Goal: Task Accomplishment & Management: Complete application form

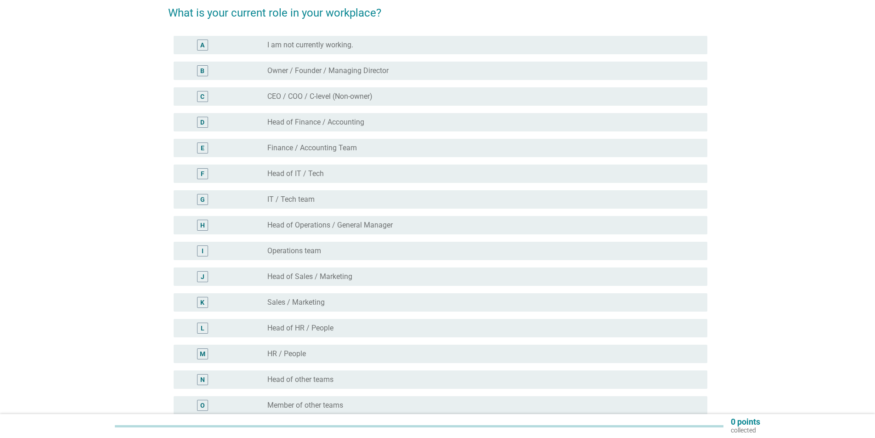
scroll to position [138, 0]
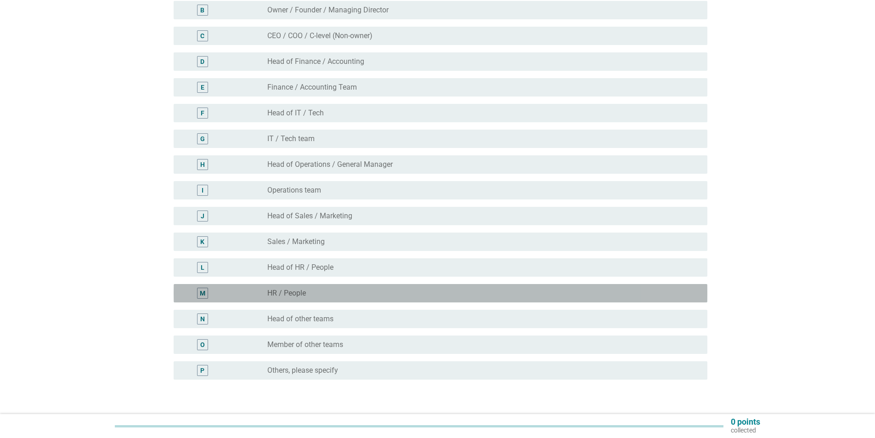
click at [314, 298] on div "radio_button_unchecked HR / People" at bounding box center [483, 293] width 433 height 11
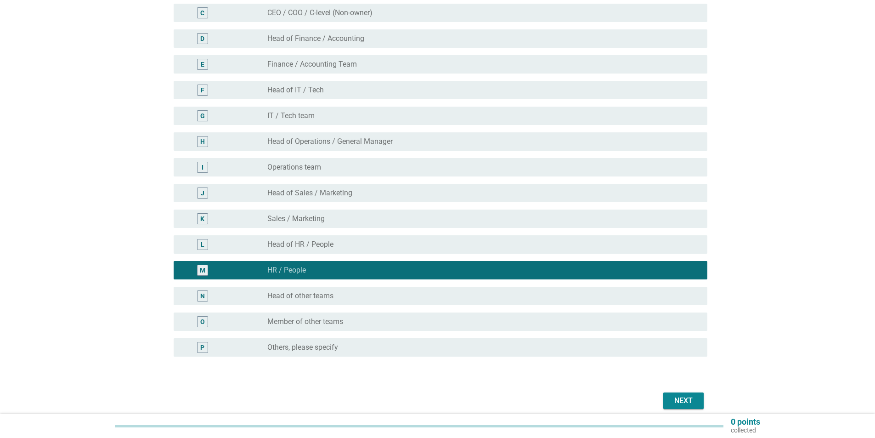
scroll to position [200, 0]
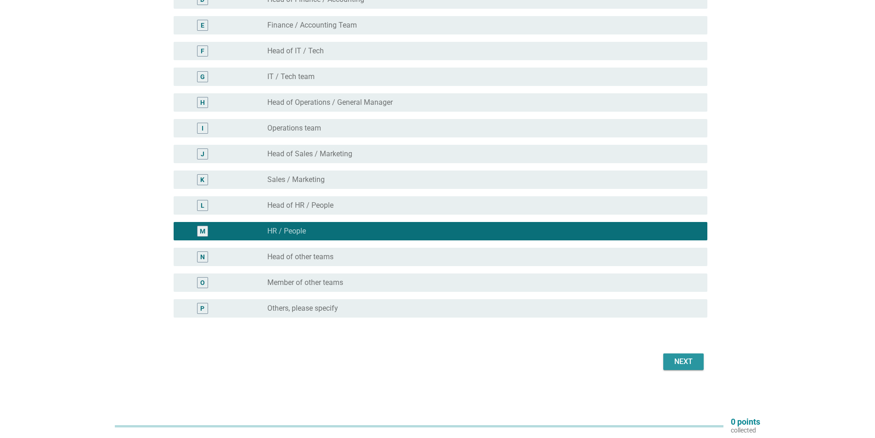
click at [670, 362] on button "Next" at bounding box center [684, 361] width 40 height 17
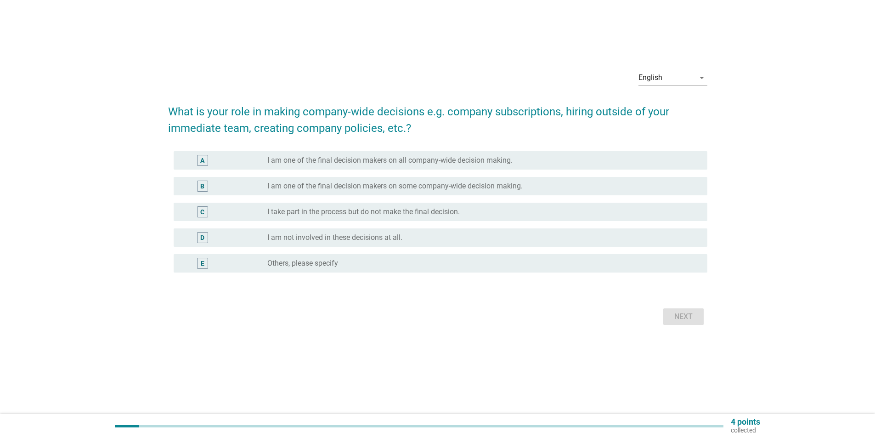
scroll to position [0, 0]
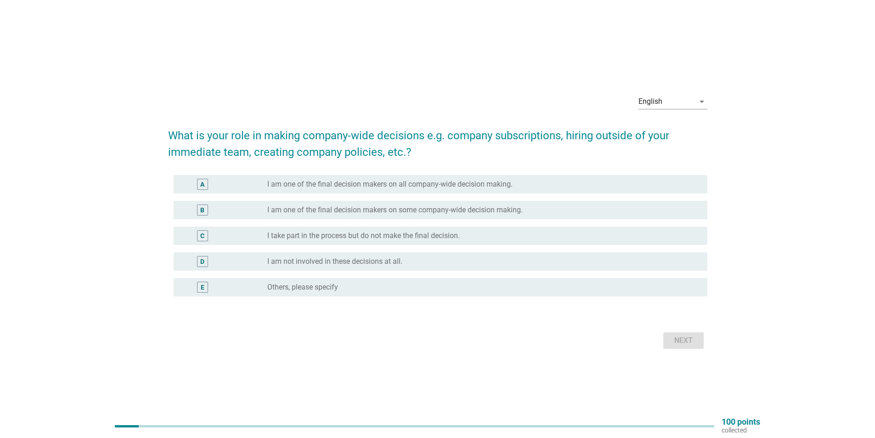
click at [472, 214] on label "I am one of the final decision makers on some company-wide decision making." at bounding box center [395, 209] width 256 height 9
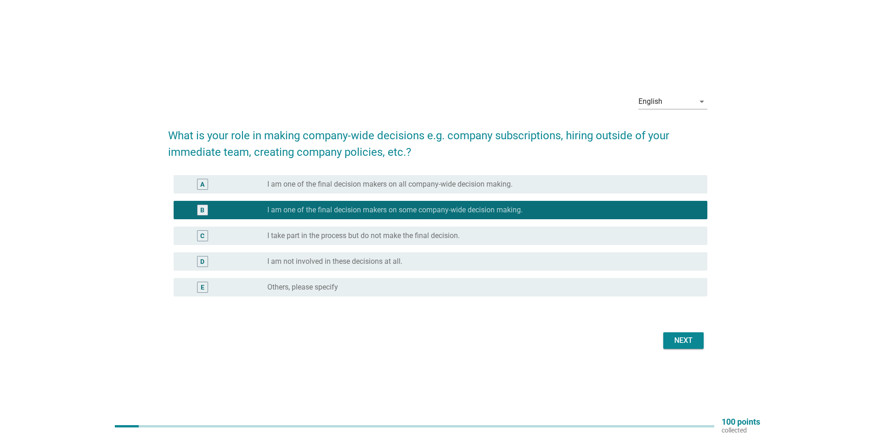
click at [459, 237] on label "I take part in the process but do not make the final decision." at bounding box center [363, 235] width 193 height 9
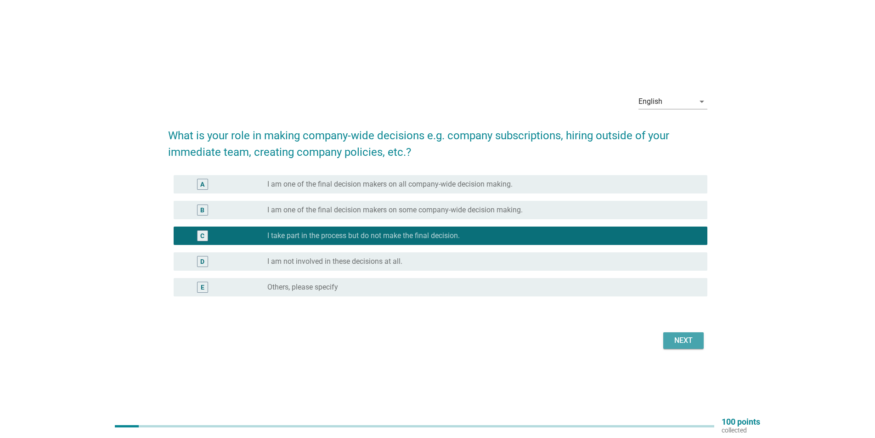
click at [679, 344] on div "Next" at bounding box center [684, 340] width 26 height 11
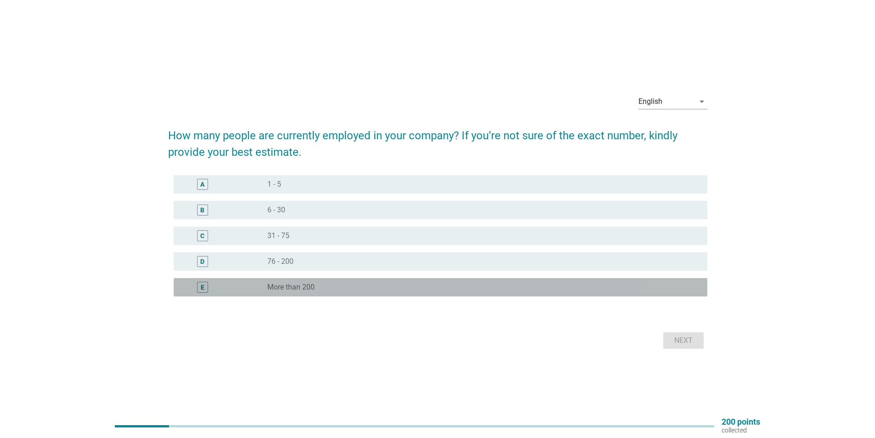
click at [326, 294] on div "E radio_button_unchecked More than 200" at bounding box center [441, 287] width 534 height 18
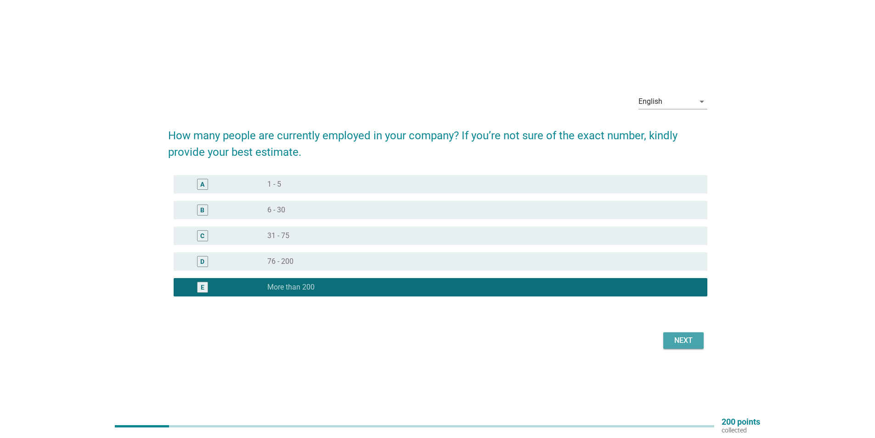
click at [676, 340] on div "Next" at bounding box center [684, 340] width 26 height 11
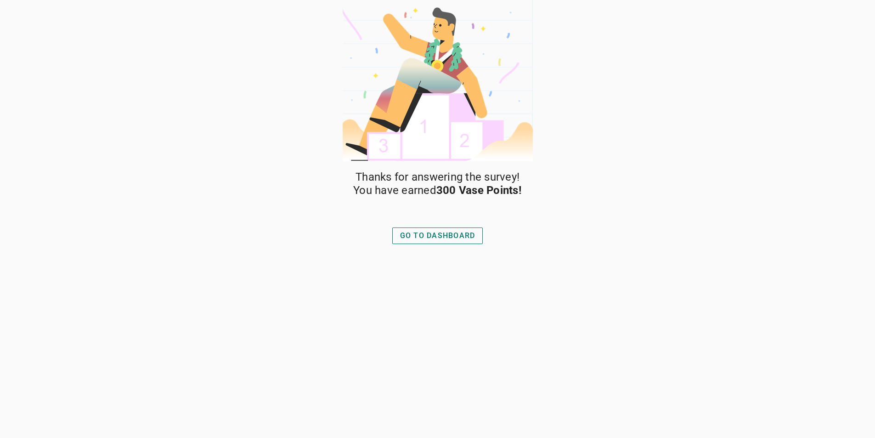
click at [439, 236] on div "GO TO DASHBOARD" at bounding box center [437, 235] width 75 height 11
